Goal: Navigation & Orientation: Understand site structure

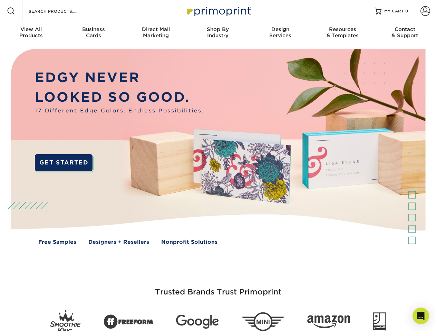
click at [218, 166] on img at bounding box center [217, 152] width 431 height 216
click at [11, 11] on span at bounding box center [11, 11] width 8 height 8
click at [425, 11] on span at bounding box center [425, 11] width 10 height 10
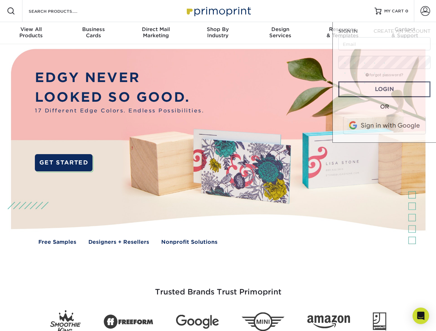
click at [31, 33] on div "View All Products" at bounding box center [31, 32] width 62 height 12
click at [93, 33] on div "Business Cards" at bounding box center [93, 32] width 62 height 12
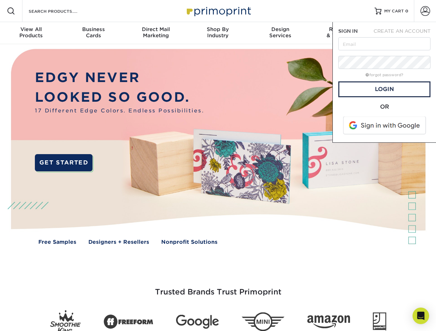
click at [156, 33] on div "Direct Mail Marketing" at bounding box center [156, 32] width 62 height 12
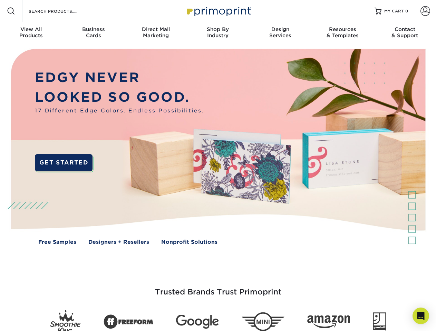
click at [218, 33] on div "Shop By Industry" at bounding box center [218, 32] width 62 height 12
click at [280, 33] on div "Design Services" at bounding box center [280, 32] width 62 height 12
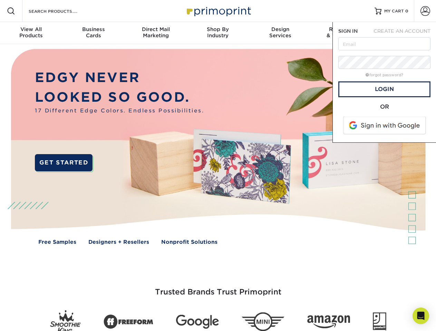
click at [342, 33] on span "SIGN IN" at bounding box center [347, 31] width 19 height 6
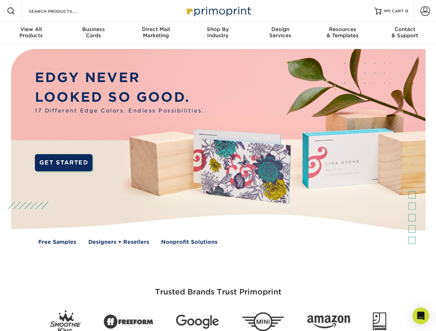
click at [405, 33] on div "Contact & Support" at bounding box center [405, 32] width 62 height 12
